Goal: Register for event/course

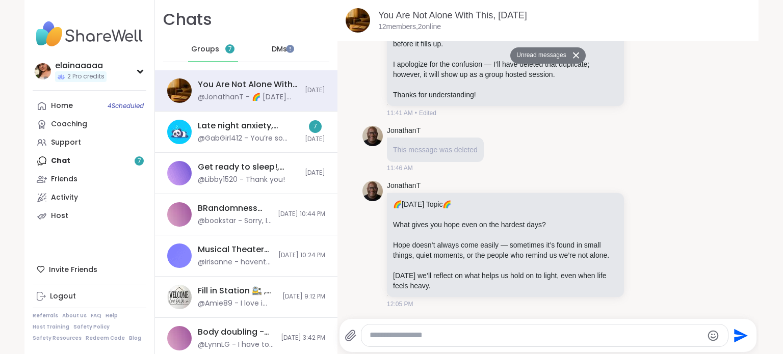
scroll to position [899, 0]
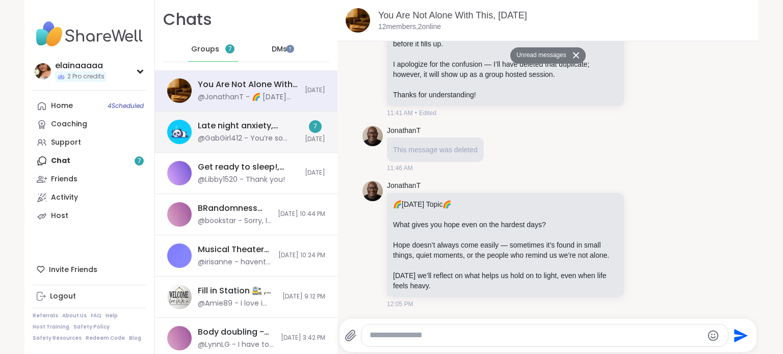
click at [271, 122] on div "Late night anxiety, [DATE]" at bounding box center [248, 125] width 101 height 11
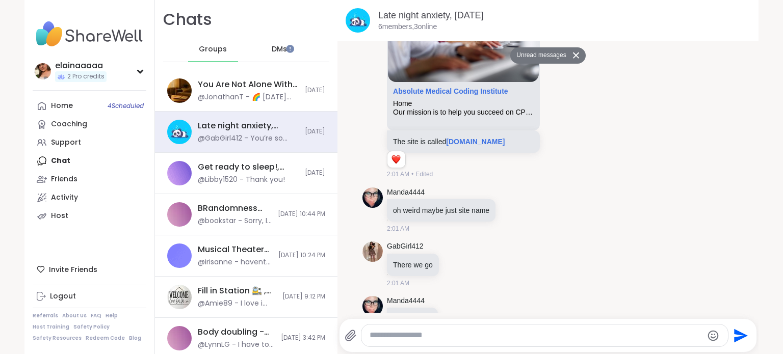
scroll to position [760, 0]
click at [264, 42] on div "DMs" at bounding box center [280, 49] width 50 height 24
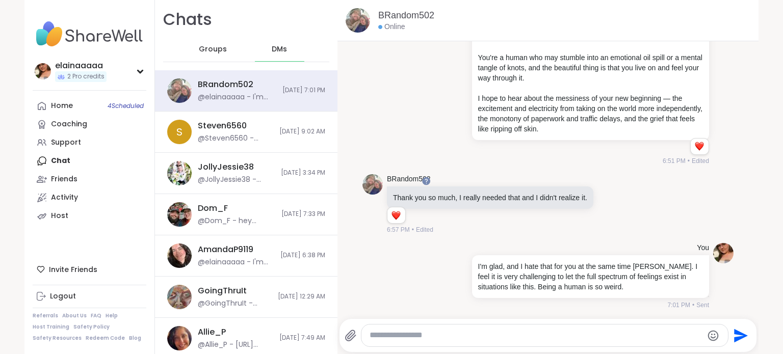
click at [210, 43] on div "Groups" at bounding box center [213, 49] width 50 height 24
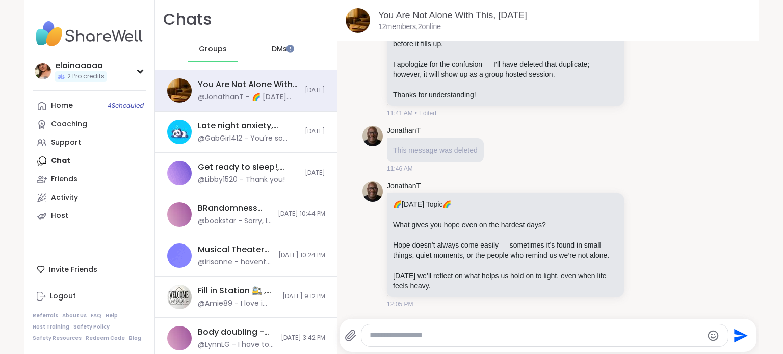
click at [273, 55] on div "DMs" at bounding box center [280, 49] width 50 height 24
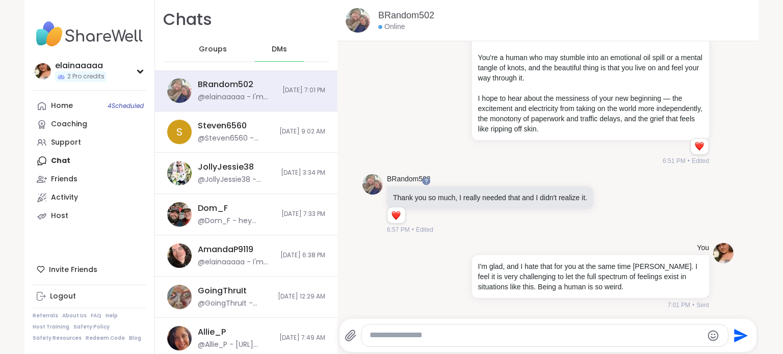
click at [400, 22] on div "Online" at bounding box center [391, 27] width 27 height 10
click at [396, 12] on link "BRandom502" at bounding box center [406, 15] width 56 height 13
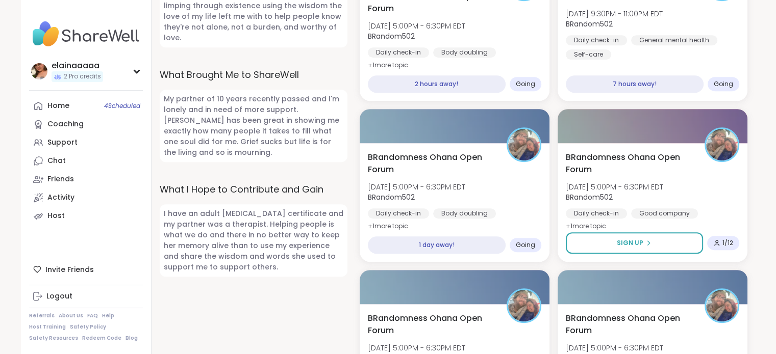
click at [90, 35] on img at bounding box center [86, 34] width 114 height 36
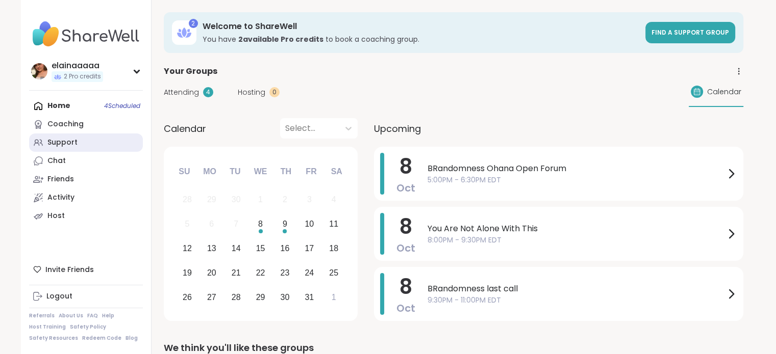
click at [66, 145] on div "Support" at bounding box center [62, 143] width 30 height 10
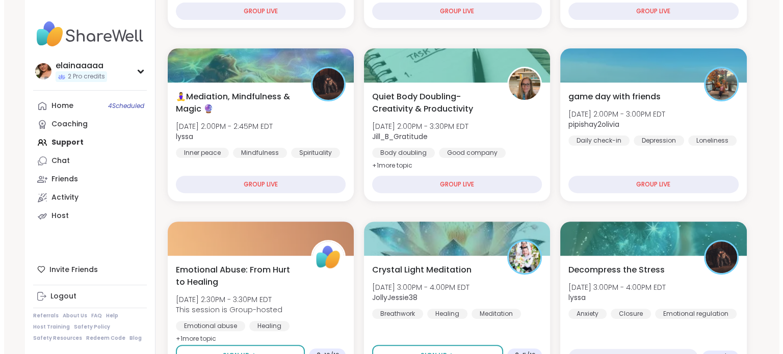
scroll to position [322, 0]
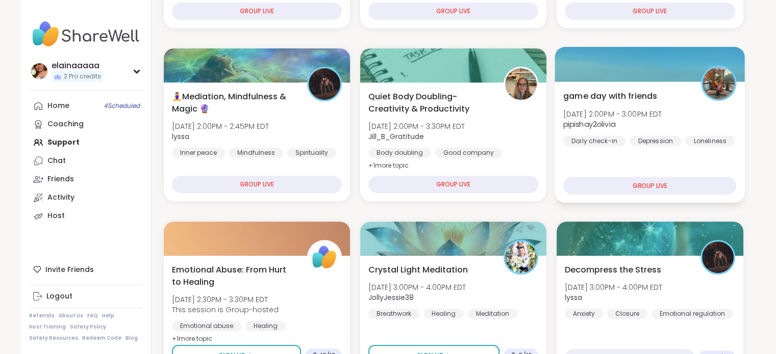
click at [694, 106] on div "game day with friends [DATE] 2:00PM - 3:00PM EDT pipishay2olivia Daily check-in…" at bounding box center [649, 118] width 173 height 56
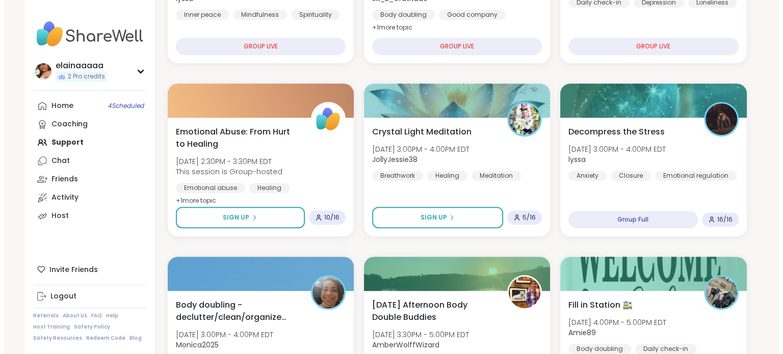
scroll to position [461, 0]
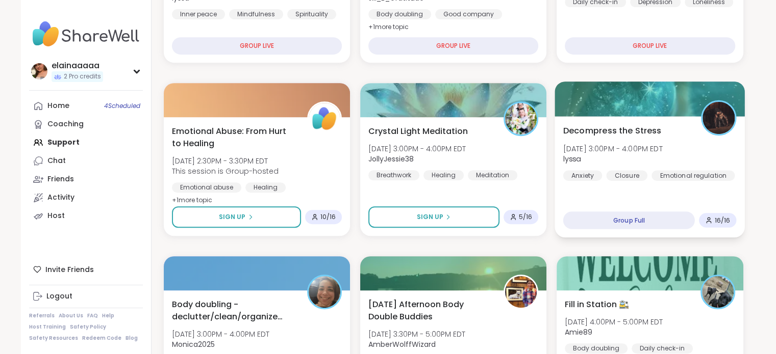
click at [628, 200] on div "Decompress the Stress [DATE] 3:00PM - 4:00PM EDT lyssa Anxiety Closure Emotiona…" at bounding box center [650, 176] width 190 height 121
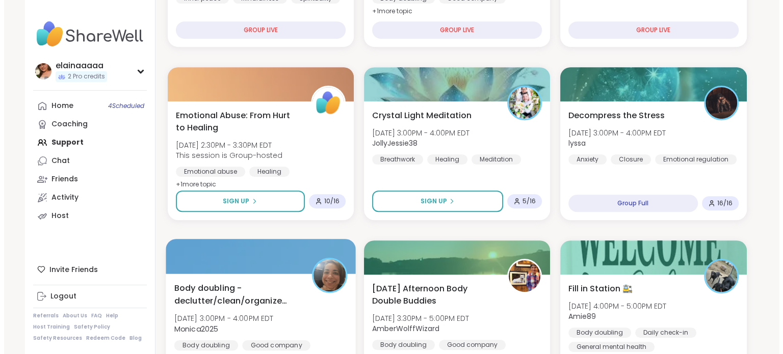
scroll to position [476, 0]
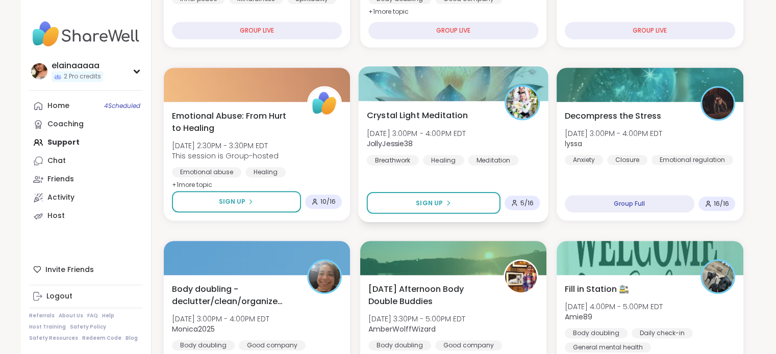
click at [408, 174] on div "Crystal Light Meditation [DATE] 3:00PM - 4:00PM EDT JollyJessie38 Breathwork He…" at bounding box center [453, 161] width 190 height 121
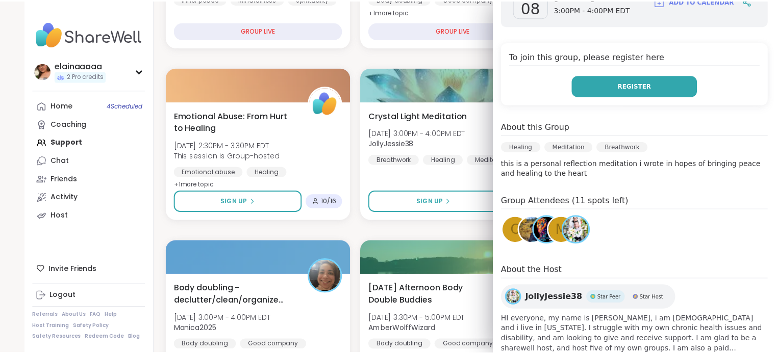
scroll to position [476, 0]
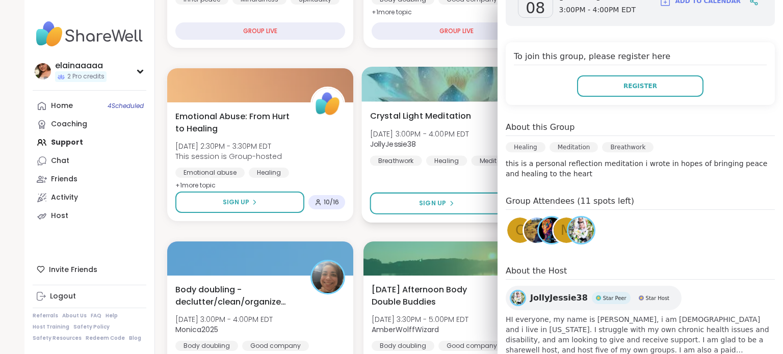
click at [444, 220] on div "Crystal Light Meditation [DATE] 3:00PM - 4:00PM EDT JollyJessie38 Breathwork He…" at bounding box center [457, 161] width 190 height 121
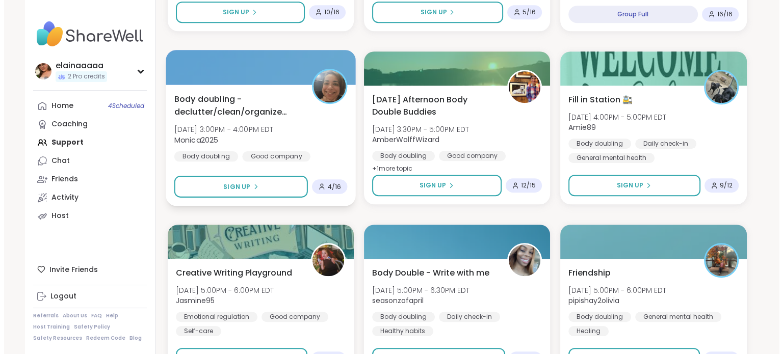
scroll to position [666, 0]
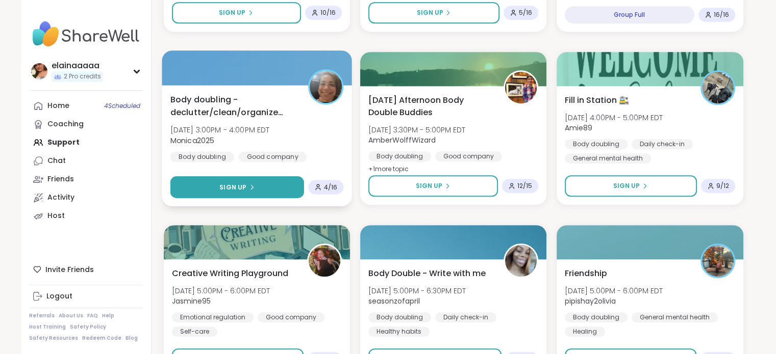
click at [251, 188] on icon at bounding box center [251, 187] width 6 height 6
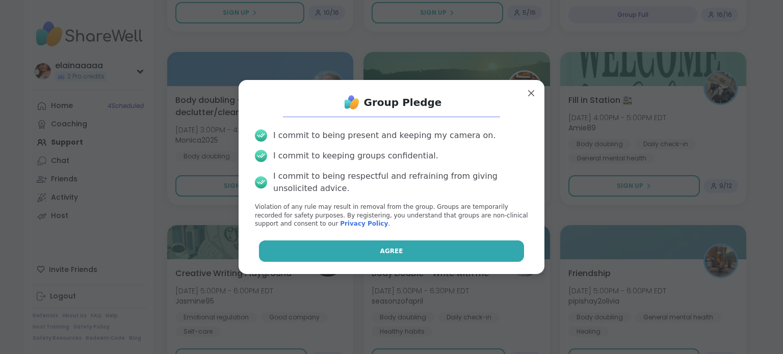
click at [367, 252] on button "Agree" at bounding box center [392, 251] width 266 height 21
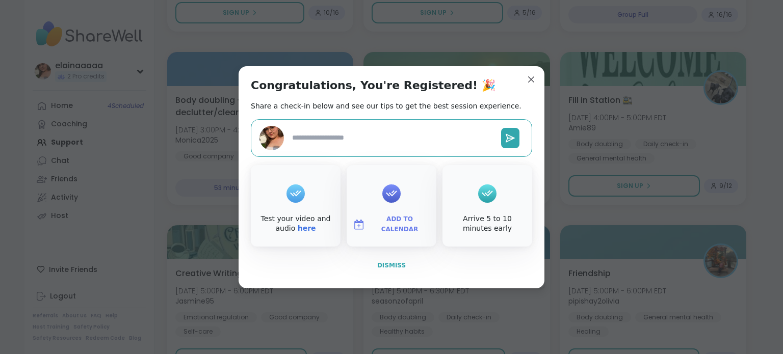
type textarea "*"
click at [381, 267] on span "Dismiss" at bounding box center [391, 265] width 29 height 7
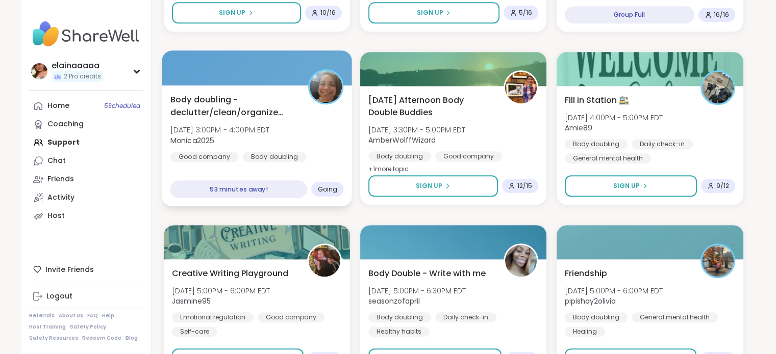
click at [269, 130] on span "[DATE] 3:00PM - 4:00PM EDT" at bounding box center [219, 130] width 99 height 10
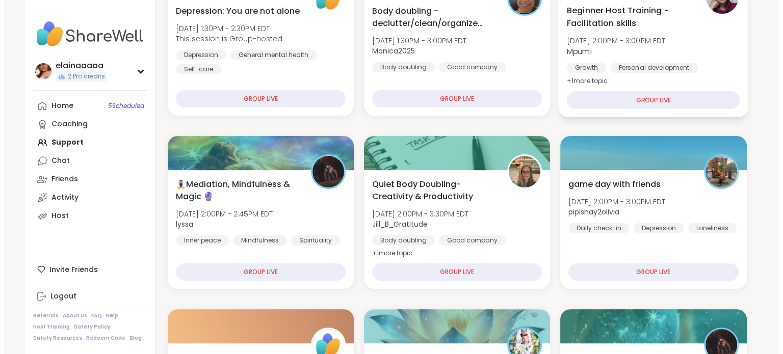
scroll to position [234, 0]
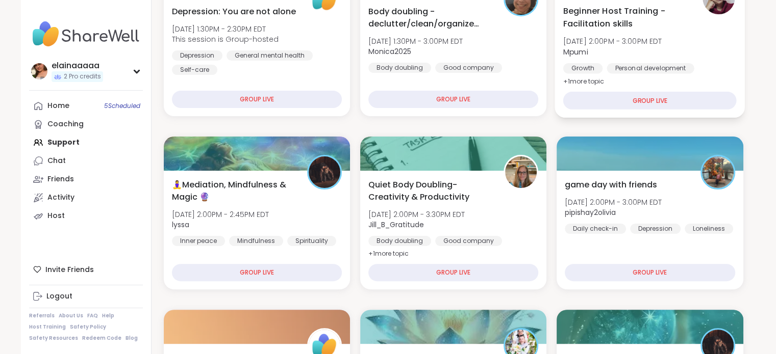
click at [611, 38] on span "[DATE] 2:00PM - 3:00PM EDT" at bounding box center [612, 41] width 99 height 10
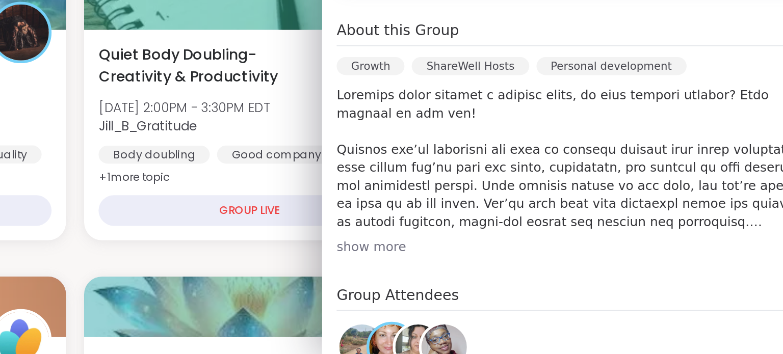
scroll to position [124, 0]
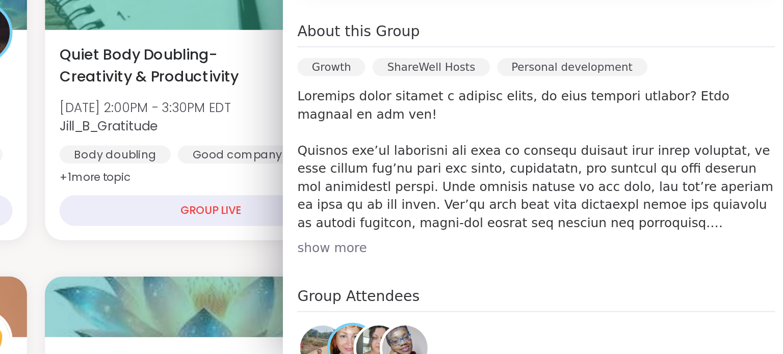
click at [513, 289] on div "show more" at bounding box center [640, 294] width 269 height 10
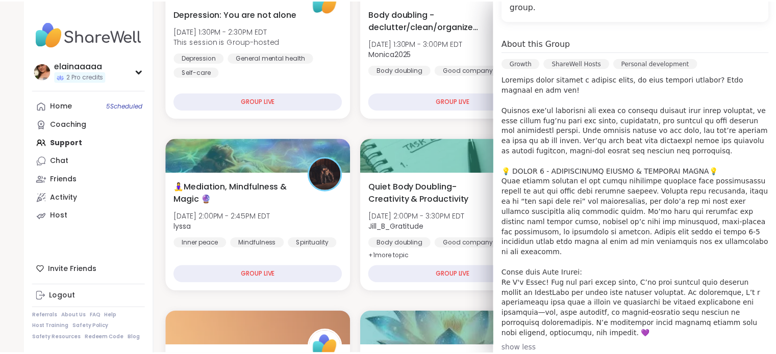
scroll to position [232, 0]
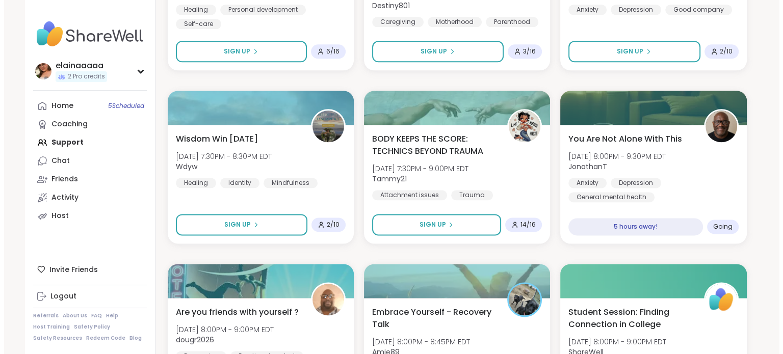
scroll to position [1321, 0]
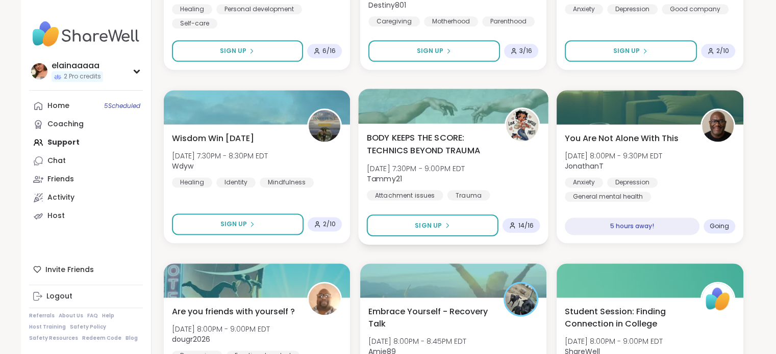
click at [410, 138] on span "BODY KEEPS THE SCORE: TECHNICS BEYOND TRAUMA" at bounding box center [429, 144] width 126 height 25
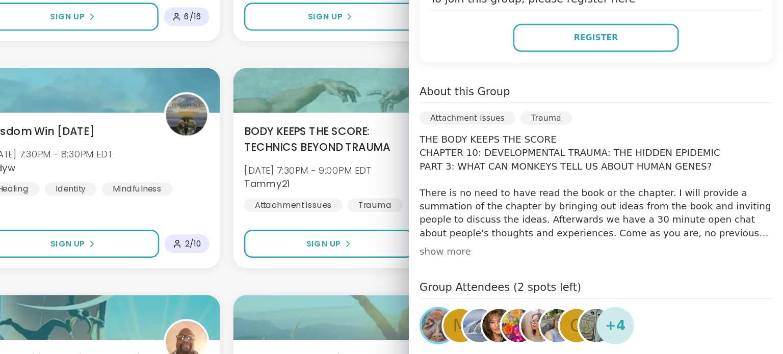
click at [521, 239] on div "[DATE] [DATE] 7:30PM - 9:00PM EDT Add to Calendar To join this group, please re…" at bounding box center [641, 184] width 286 height 471
click at [521, 230] on div "show more" at bounding box center [640, 230] width 269 height 10
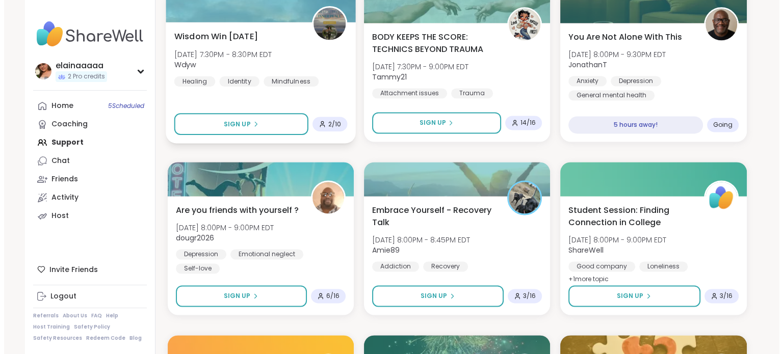
scroll to position [1423, 0]
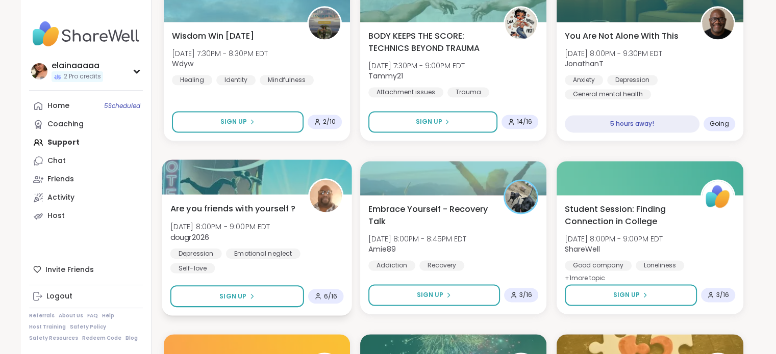
click at [298, 222] on div "Are you friends with yourself ? [DATE] 8:00PM - 9:00PM EDT dougr2026 [MEDICAL_D…" at bounding box center [256, 237] width 173 height 71
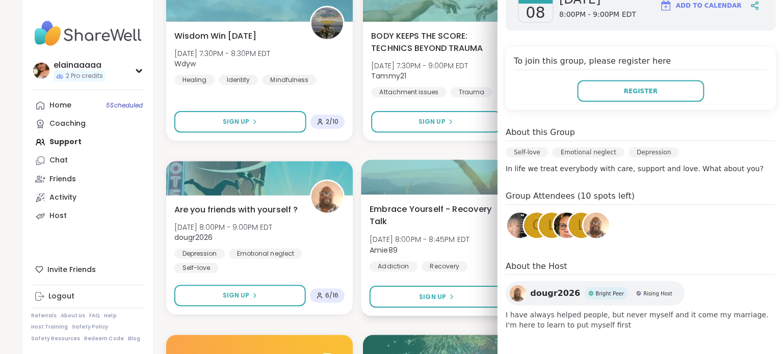
scroll to position [1422, 0]
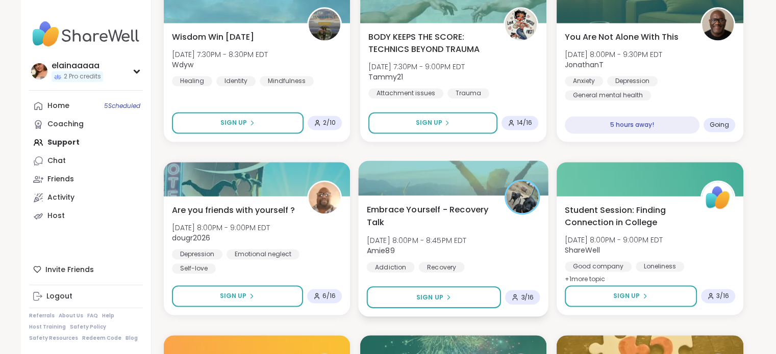
click at [435, 227] on span "Embrace Yourself - Recovery Talk" at bounding box center [429, 215] width 126 height 25
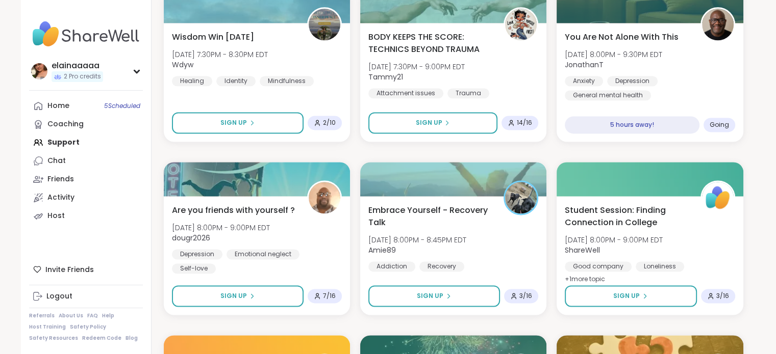
drag, startPoint x: 351, startPoint y: 188, endPoint x: 520, endPoint y: -62, distance: 301.9
